Goal: Task Accomplishment & Management: Manage account settings

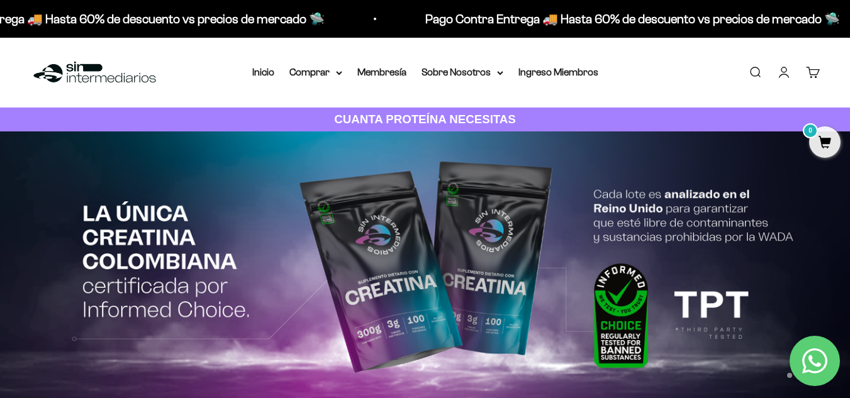
click at [778, 70] on link "Iniciar sesión" at bounding box center [784, 72] width 14 height 14
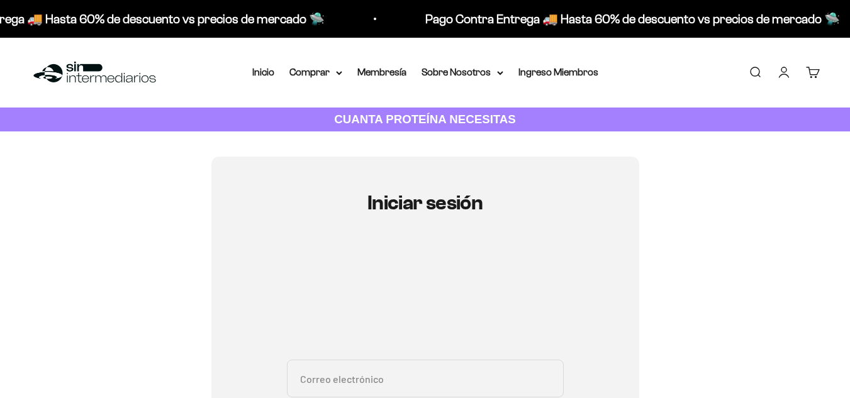
scroll to position [68, 0]
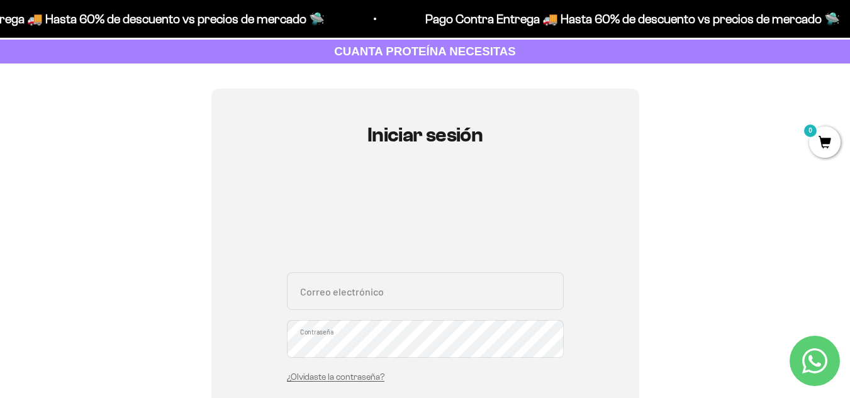
click at [362, 284] on input "Correo electrónico" at bounding box center [425, 291] width 277 height 38
type input "ltgonzaleza94@gmail.com"
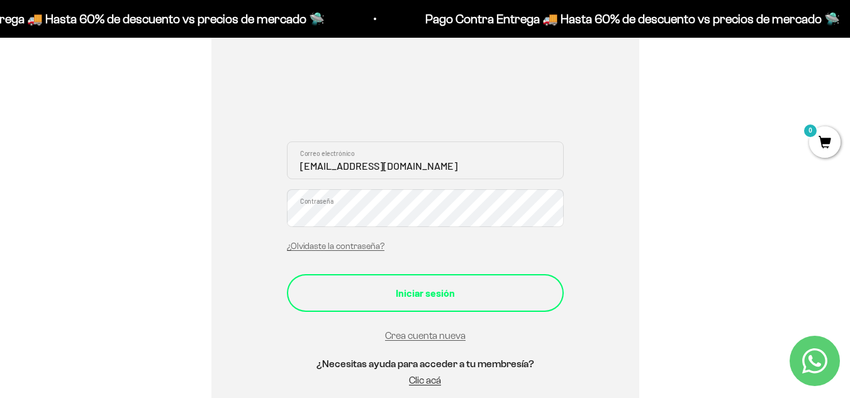
click at [387, 300] on div "Iniciar sesión" at bounding box center [425, 293] width 227 height 16
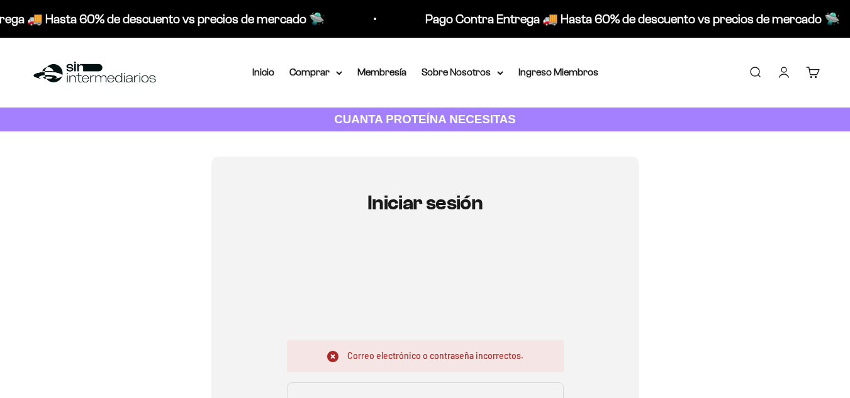
scroll to position [179, 0]
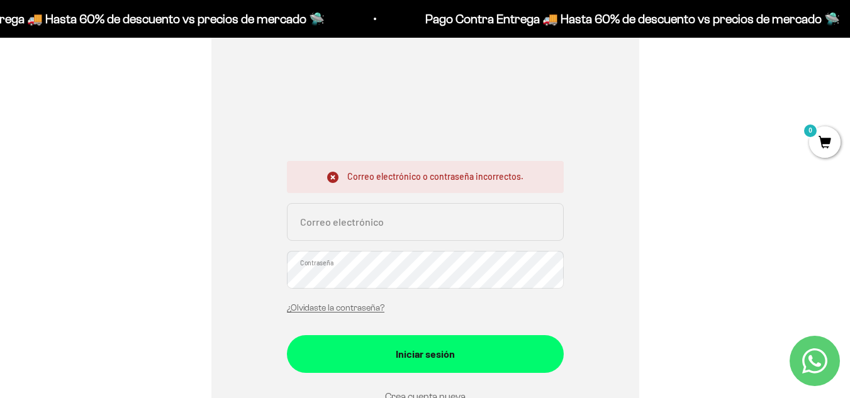
click at [406, 216] on input "Correo electrónico" at bounding box center [425, 222] width 277 height 38
type input "ltgonzaleza94@gmail.com"
click at [352, 309] on link "¿Olvidaste la contraseña?" at bounding box center [336, 307] width 98 height 9
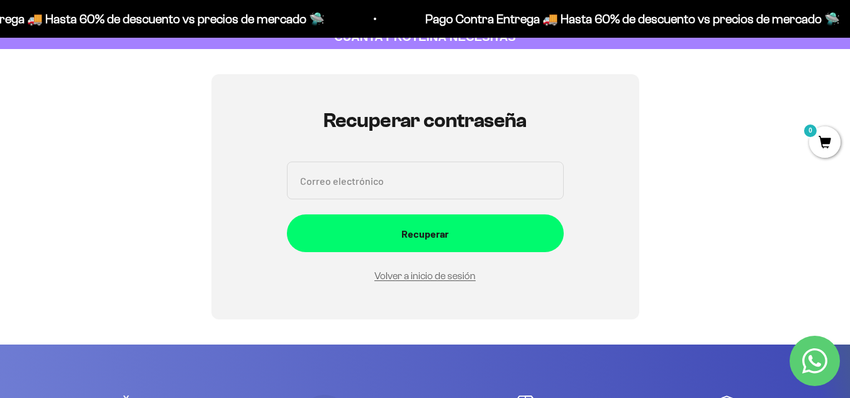
scroll to position [51, 0]
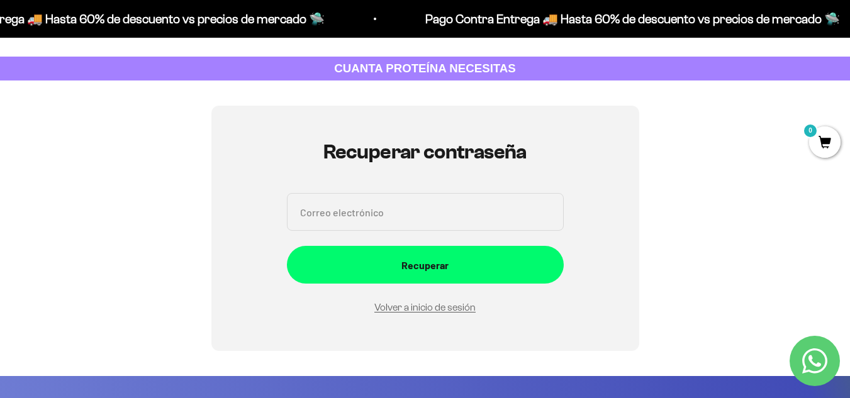
click at [451, 213] on input "Correo electrónico" at bounding box center [425, 212] width 277 height 38
type input "ltgonzaleza94@gmail.com"
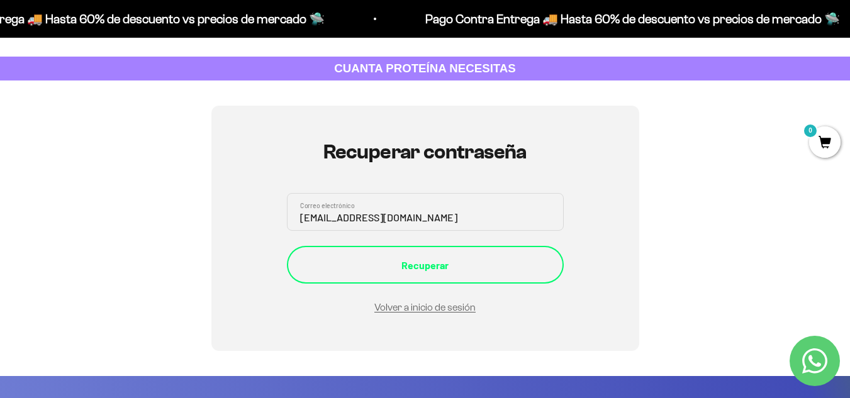
click at [422, 257] on div "Recuperar" at bounding box center [425, 265] width 227 height 16
